Goal: Information Seeking & Learning: Learn about a topic

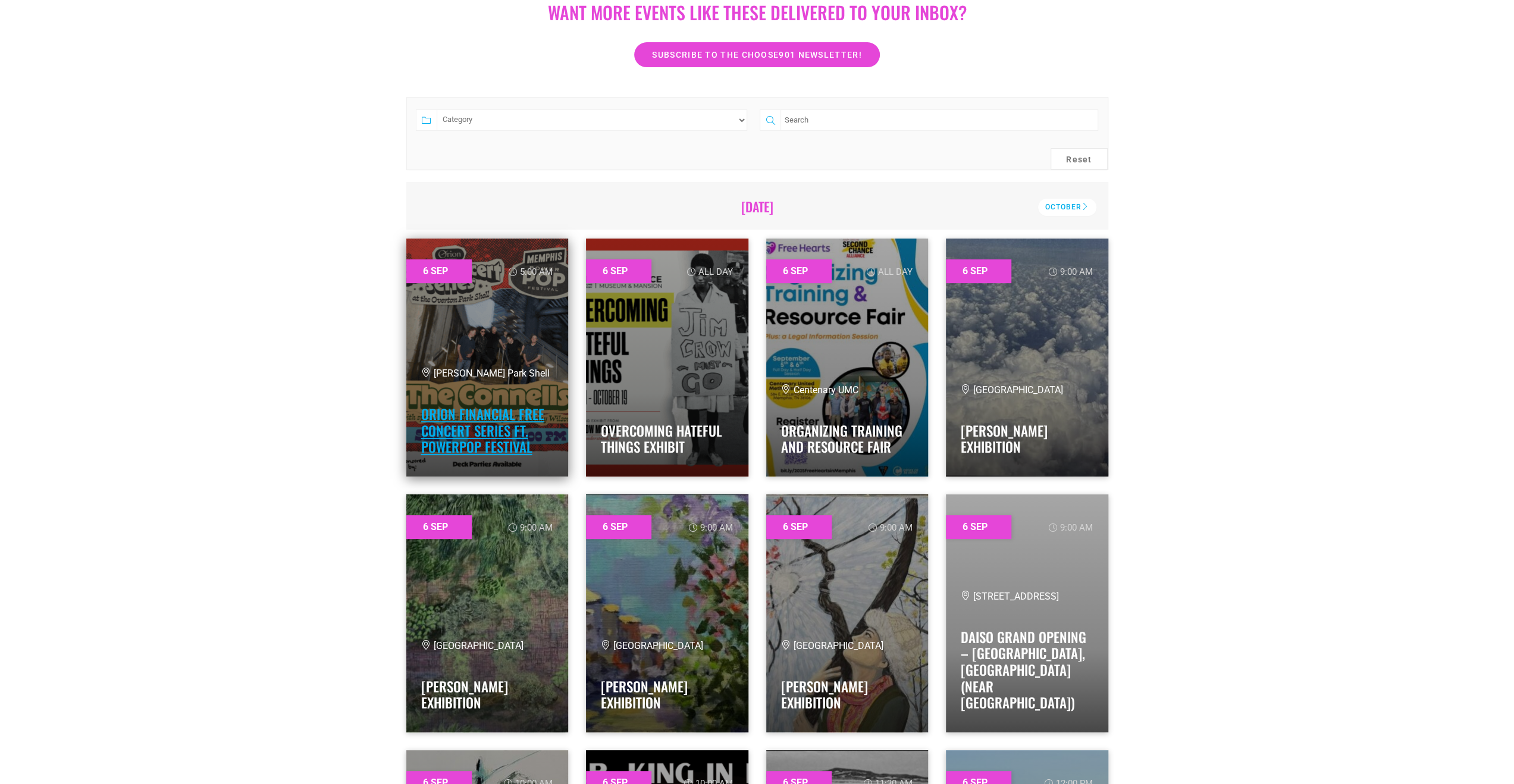
click at [447, 419] on link "Orion Financial Free Concert Series ft. PowerPop Festival" at bounding box center [482, 430] width 123 height 53
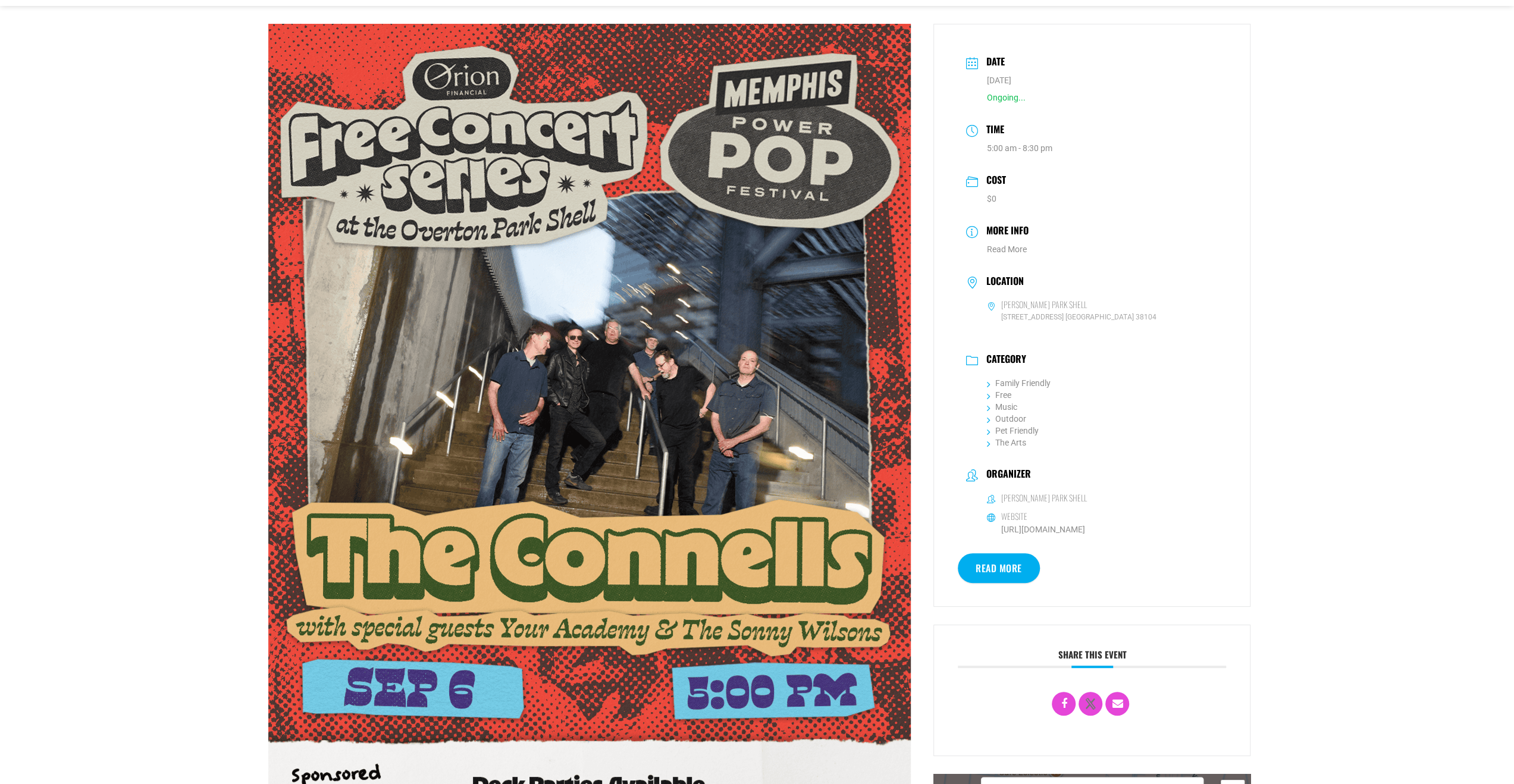
scroll to position [297, 0]
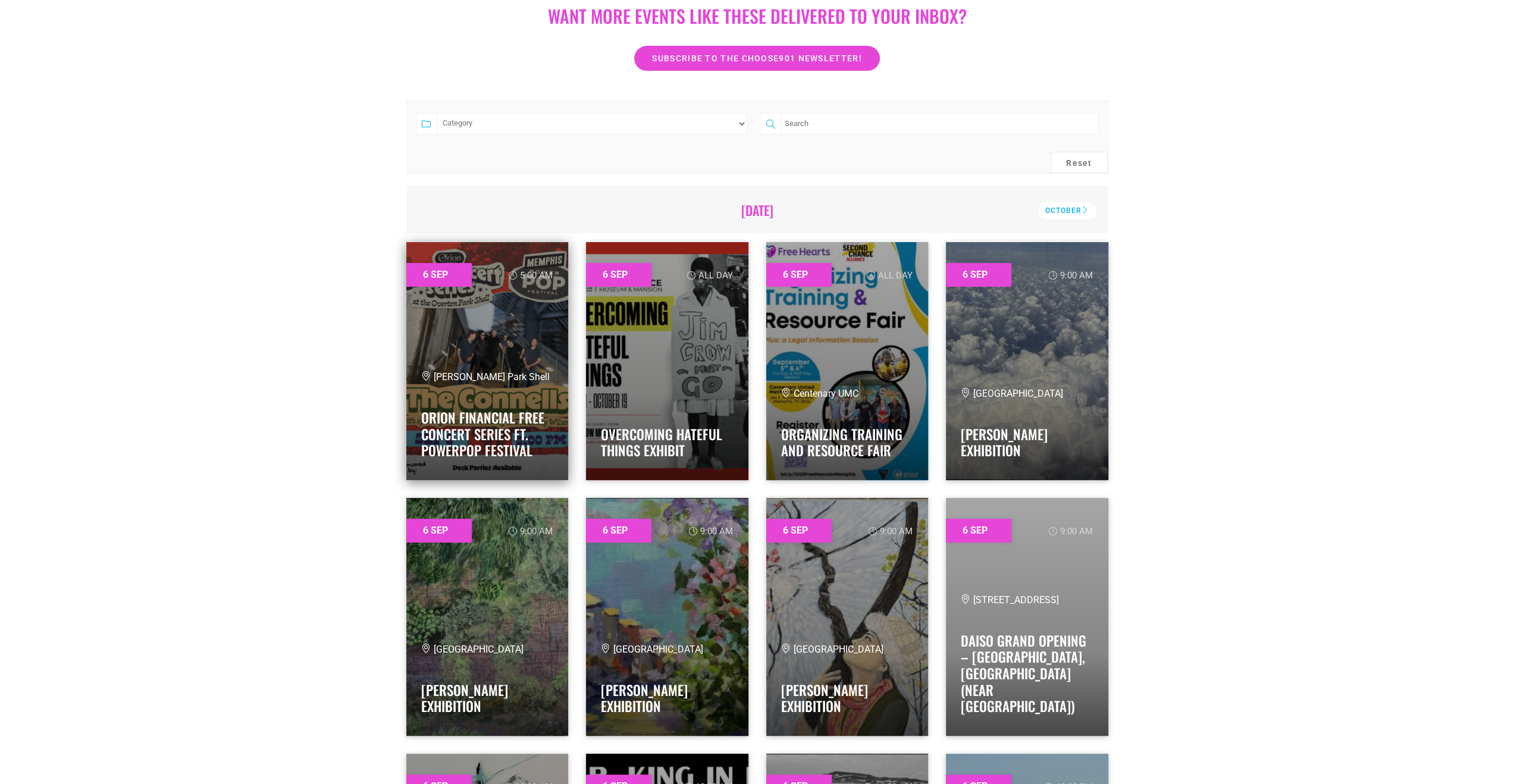
click at [440, 372] on span "[PERSON_NAME] Park Shell" at bounding box center [485, 376] width 129 height 11
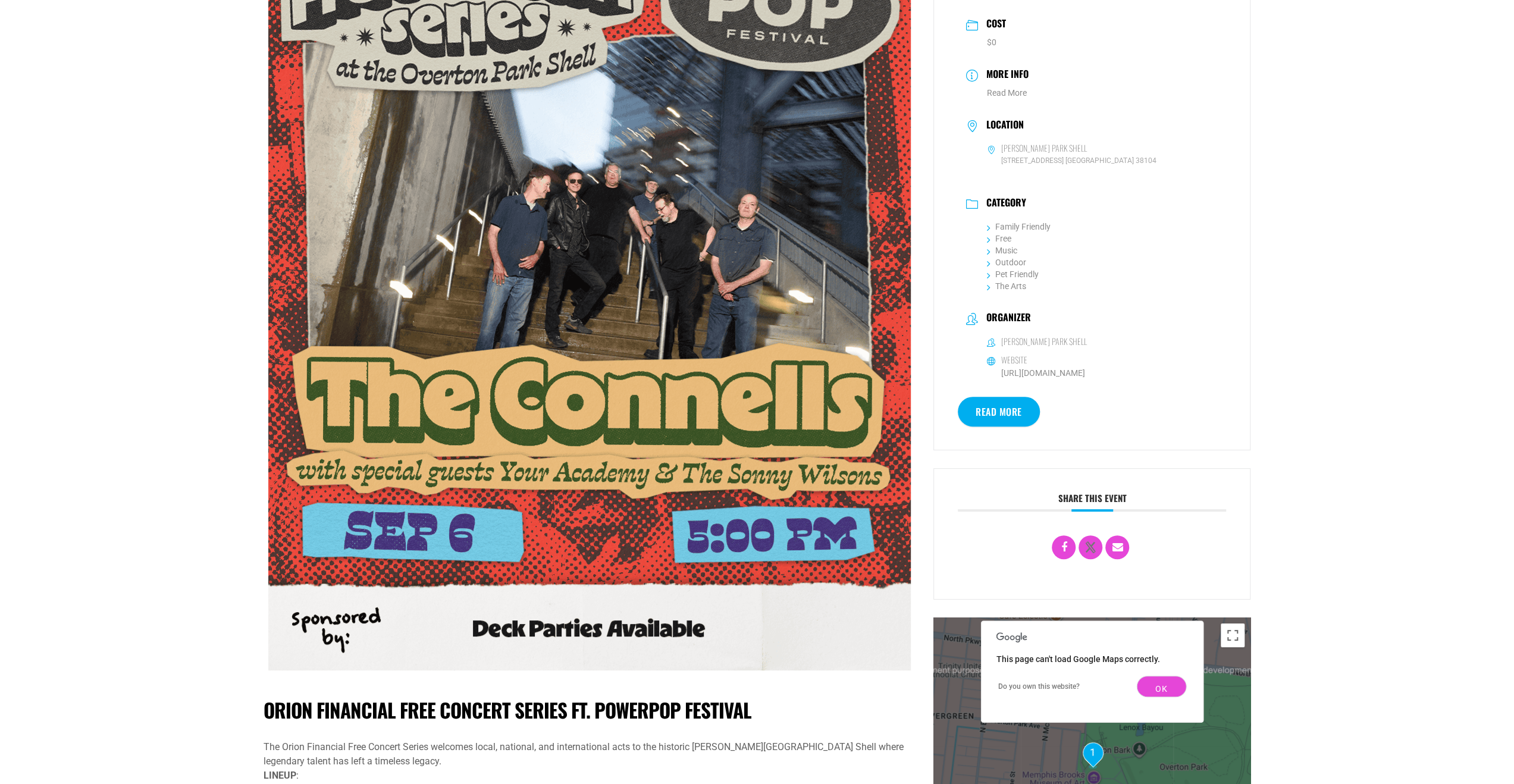
scroll to position [238, 0]
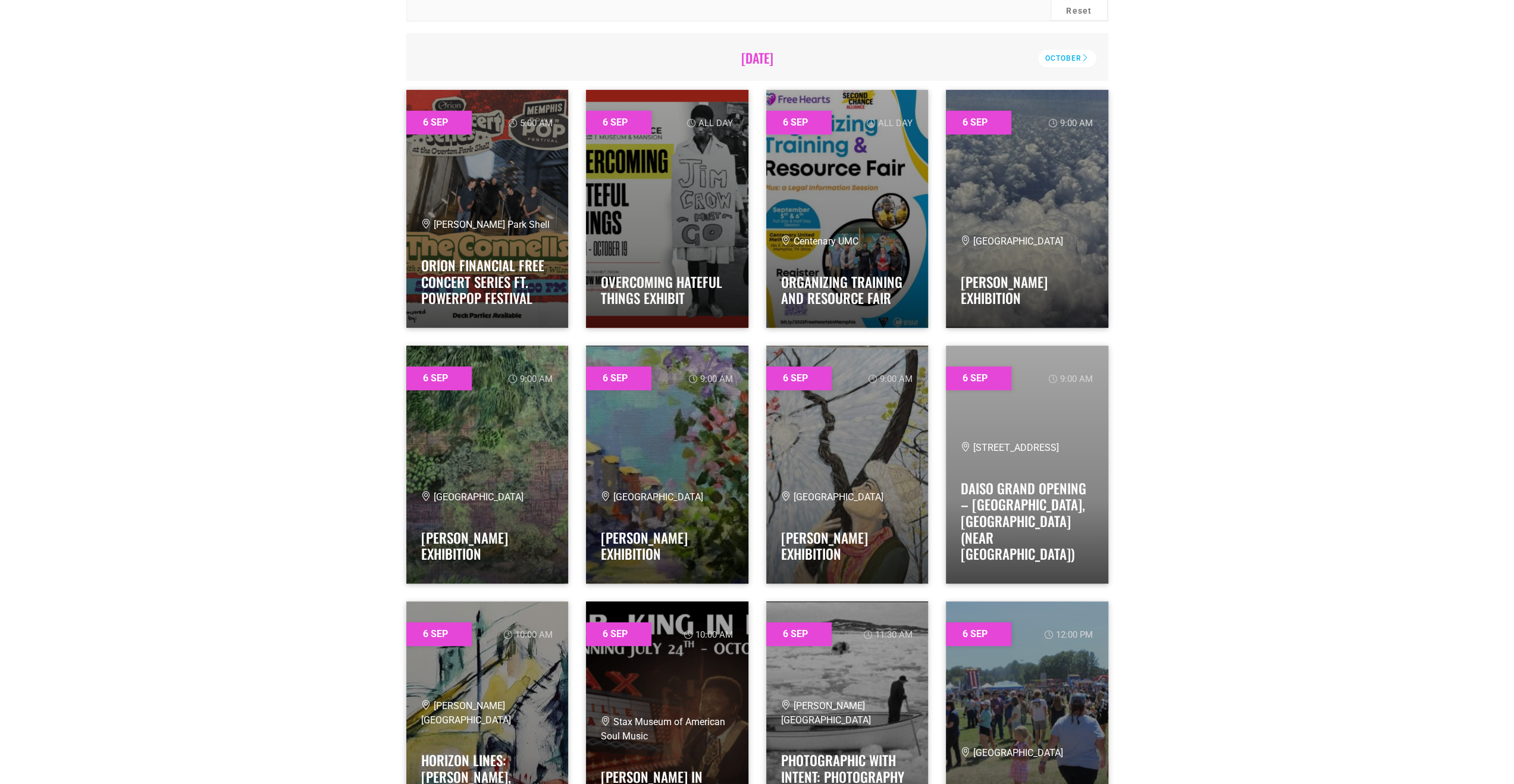
scroll to position [469, 0]
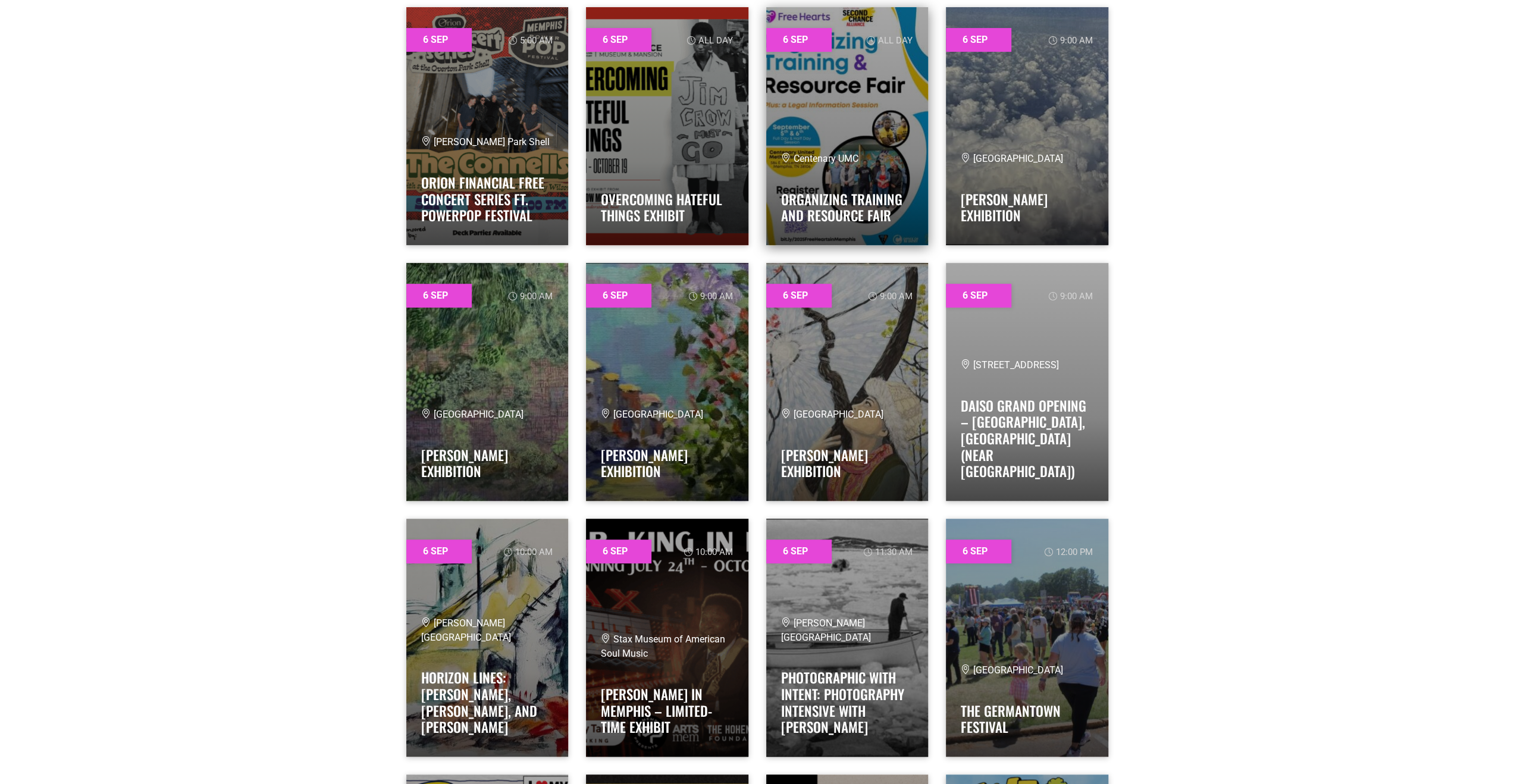
click at [815, 148] on link at bounding box center [847, 125] width 162 height 238
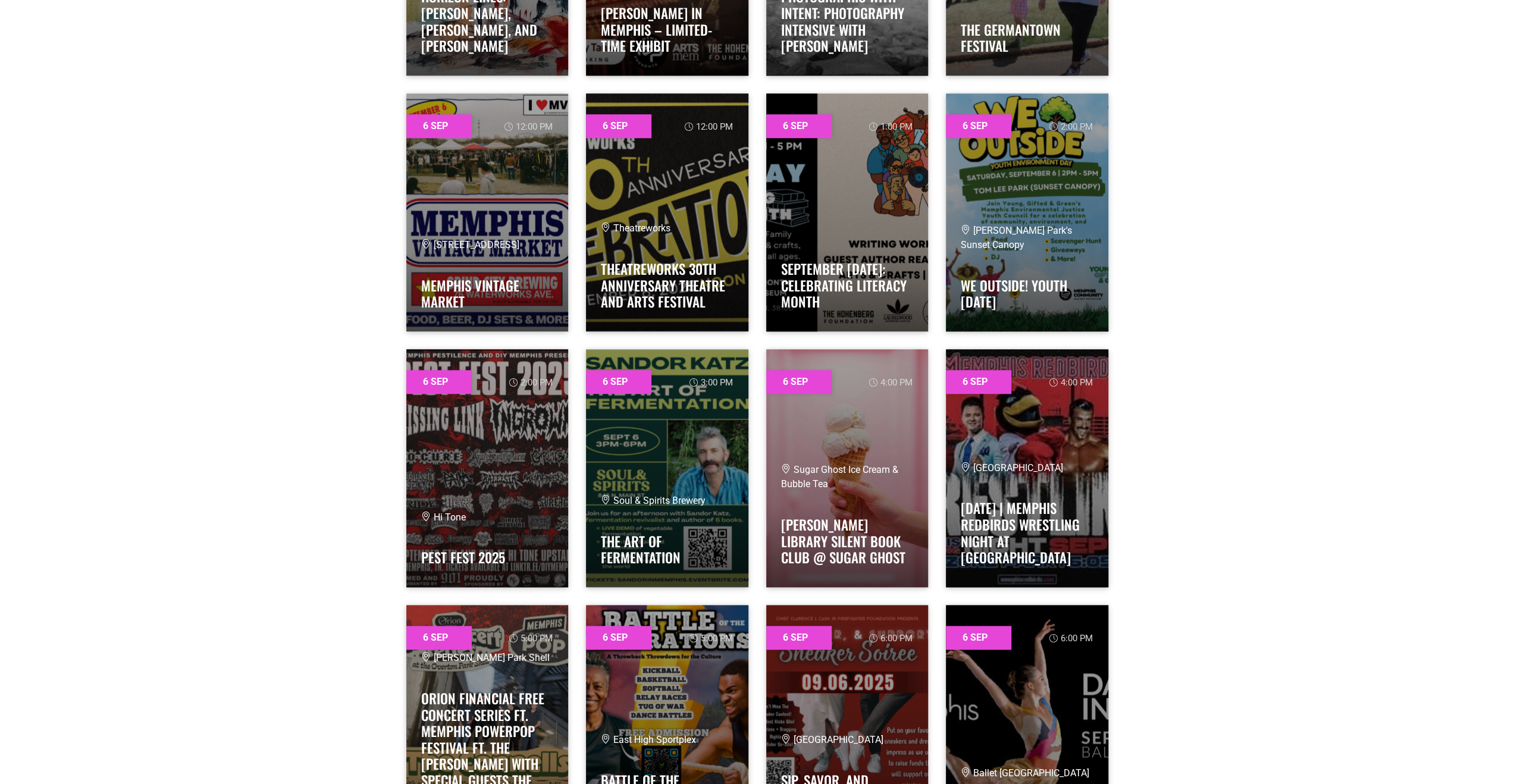
scroll to position [1182, 0]
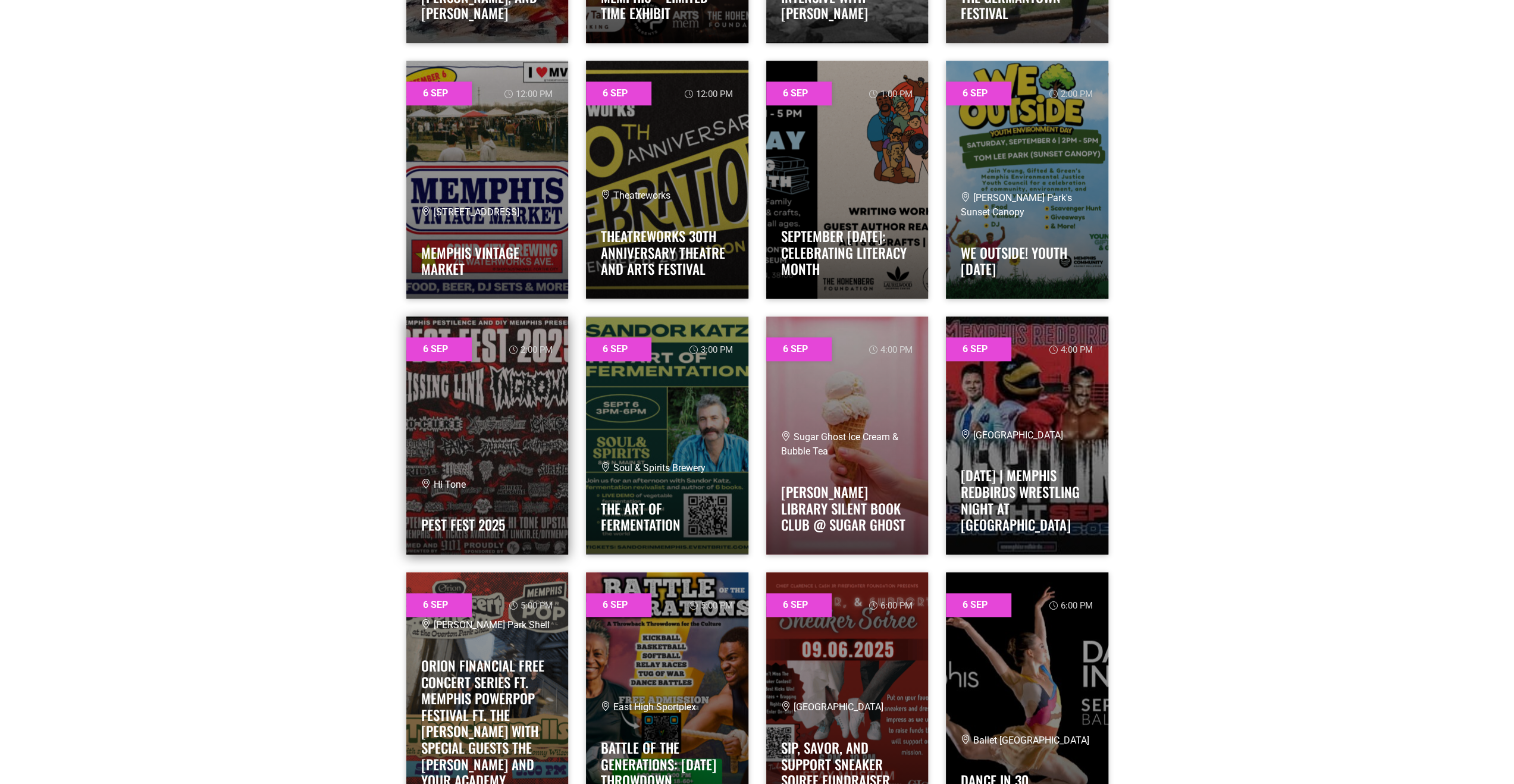
click at [466, 433] on link at bounding box center [487, 435] width 162 height 238
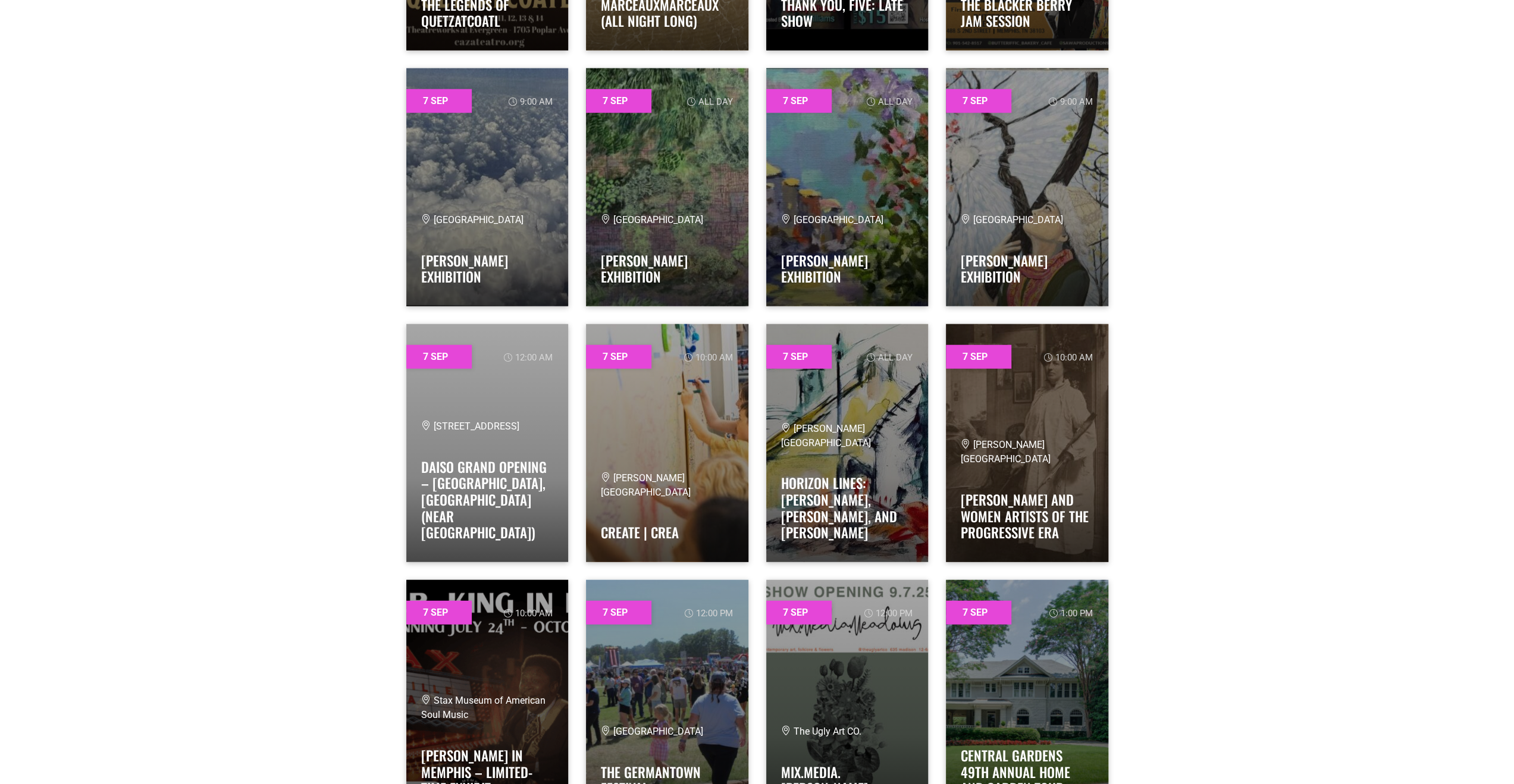
scroll to position [2966, 0]
